Goal: Task Accomplishment & Management: Use online tool/utility

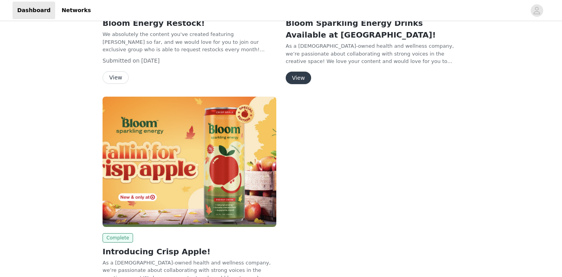
scroll to position [227, 0]
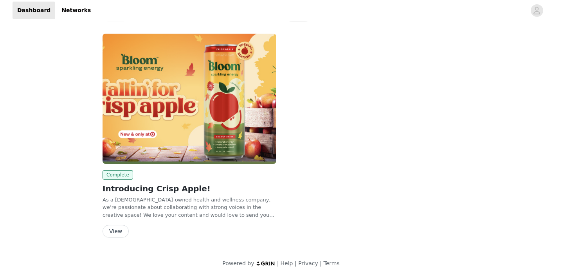
click at [113, 229] on button "View" at bounding box center [116, 231] width 26 height 13
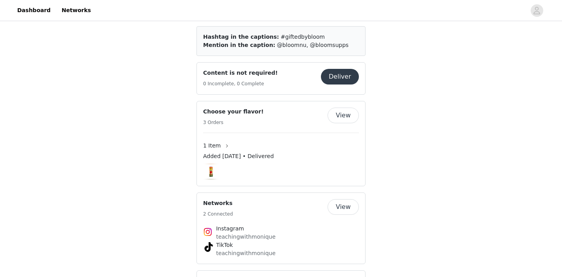
scroll to position [103, 0]
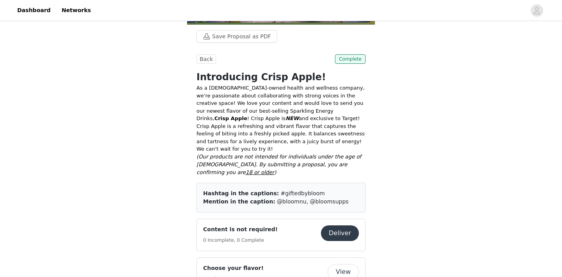
click at [336, 225] on button "Deliver" at bounding box center [340, 233] width 38 height 16
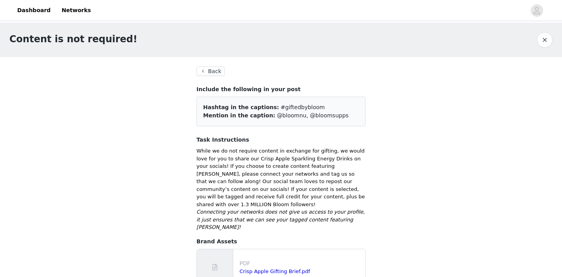
scroll to position [9, 0]
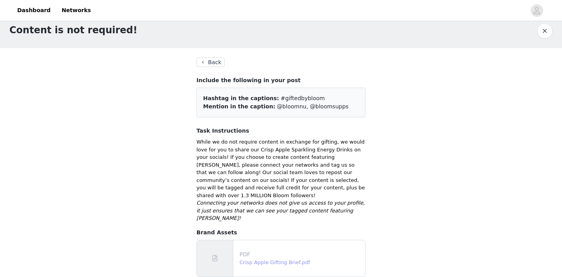
click at [282, 259] on link "Crisp Apple Gifting Brief.pdf" at bounding box center [275, 262] width 70 height 6
click at [202, 61] on button "Back" at bounding box center [210, 62] width 28 height 9
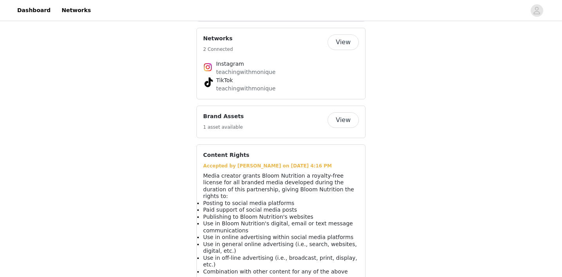
scroll to position [444, 0]
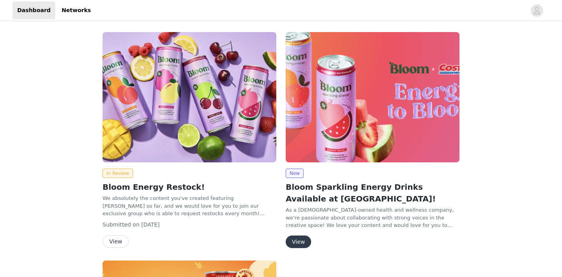
click at [115, 241] on button "View" at bounding box center [116, 241] width 26 height 13
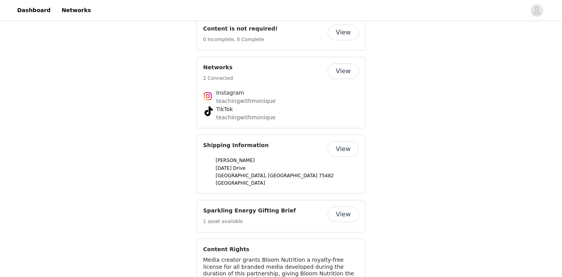
scroll to position [301, 0]
